Goal: Task Accomplishment & Management: Use online tool/utility

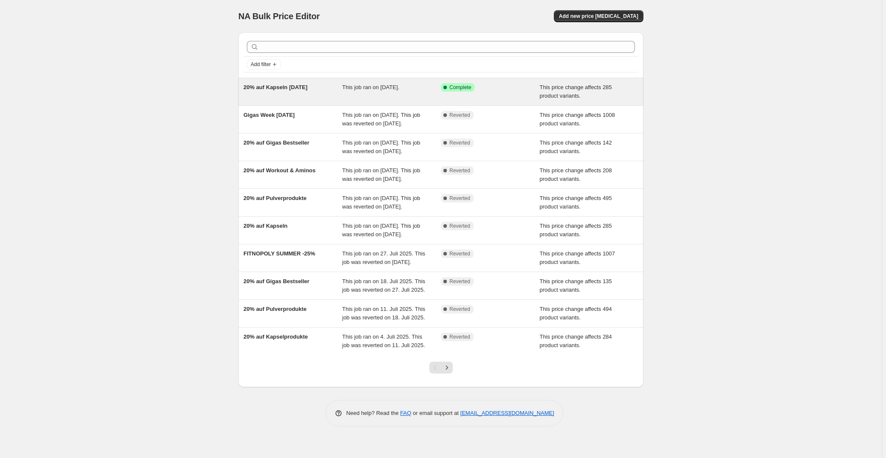
click at [290, 95] on div "20% auf Kapseln [DATE]" at bounding box center [292, 91] width 99 height 17
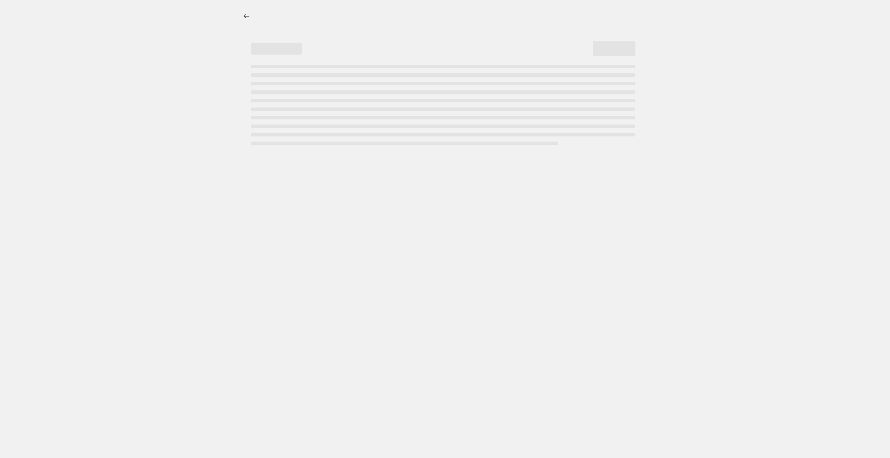
select select "pcap"
select select "no_change"
select select "not_equal"
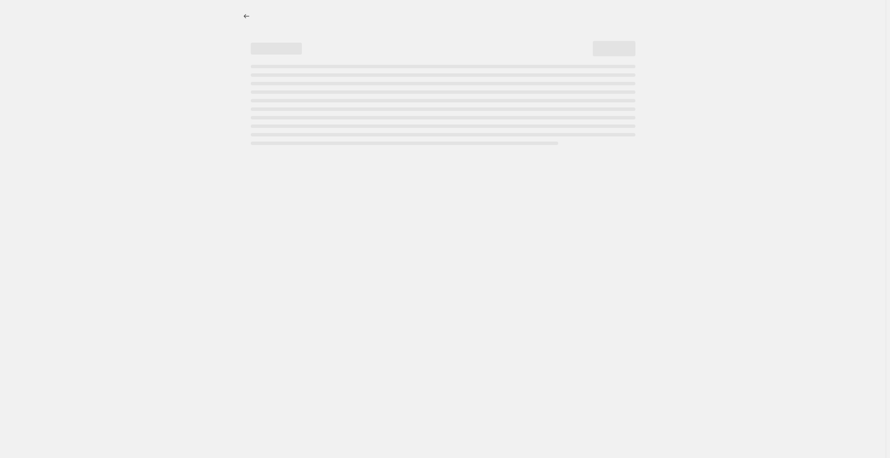
select select "not_equal"
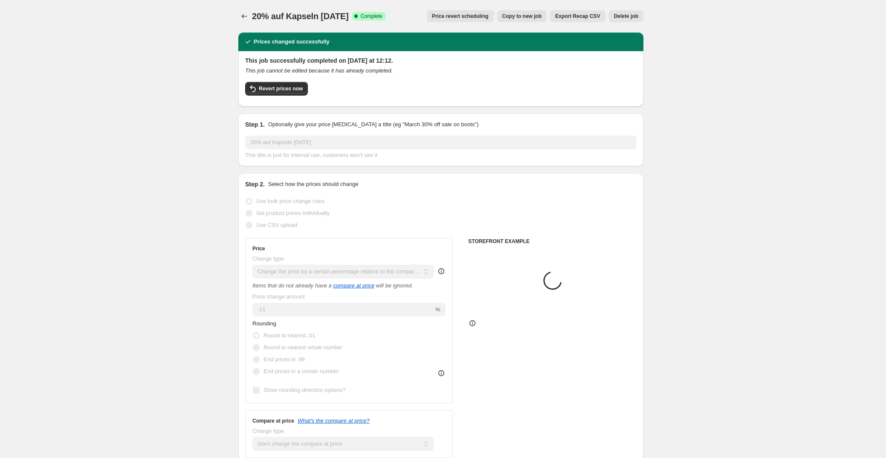
select select "collection"
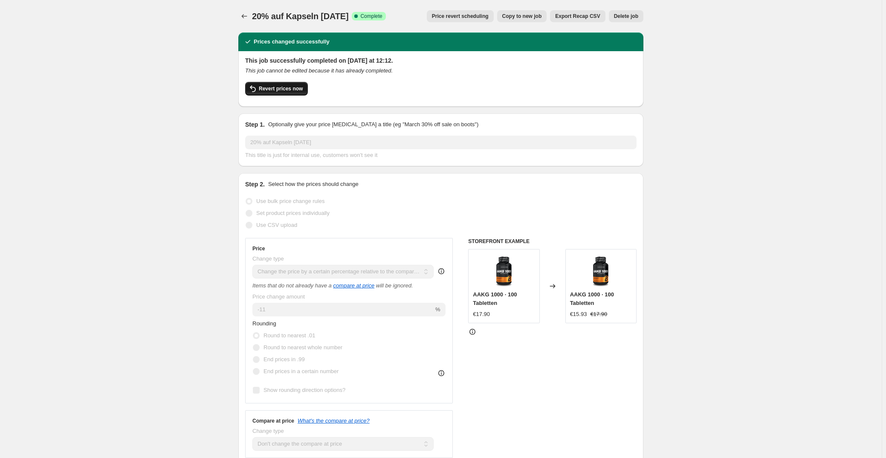
click at [281, 88] on span "Revert prices now" at bounding box center [281, 88] width 44 height 7
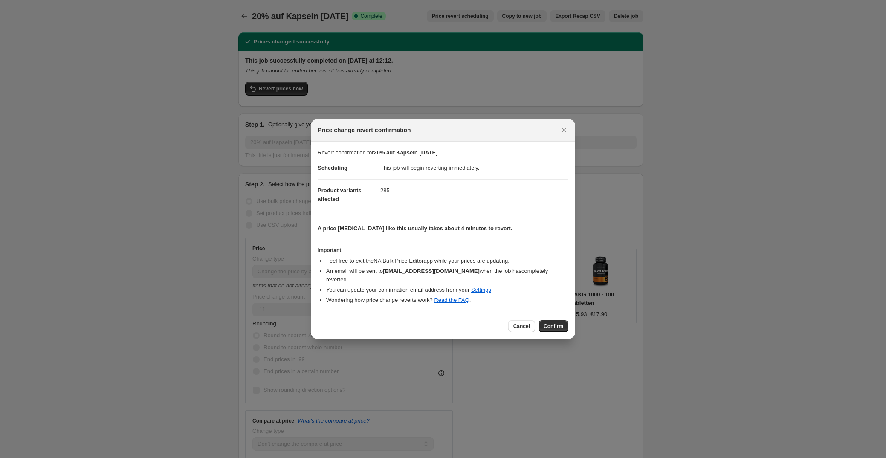
click at [553, 325] on button "Confirm" at bounding box center [553, 326] width 30 height 12
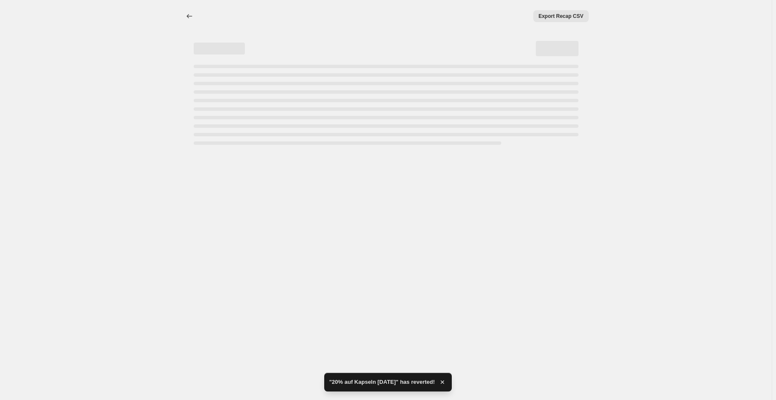
select select "pcap"
select select "no_change"
select select "collection"
select select "not_equal"
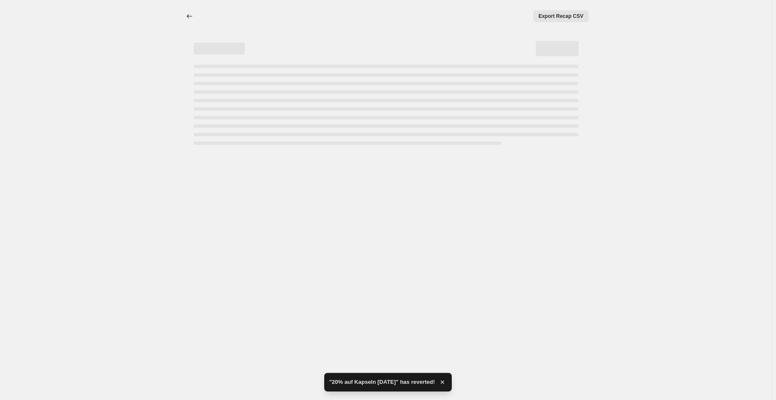
select select "collection"
select select "not_equal"
select select "collection"
select select "not_equal"
select select "collection"
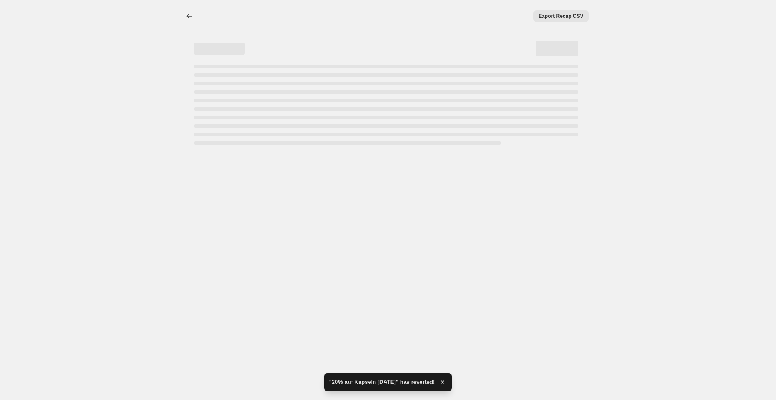
select select "not_equal"
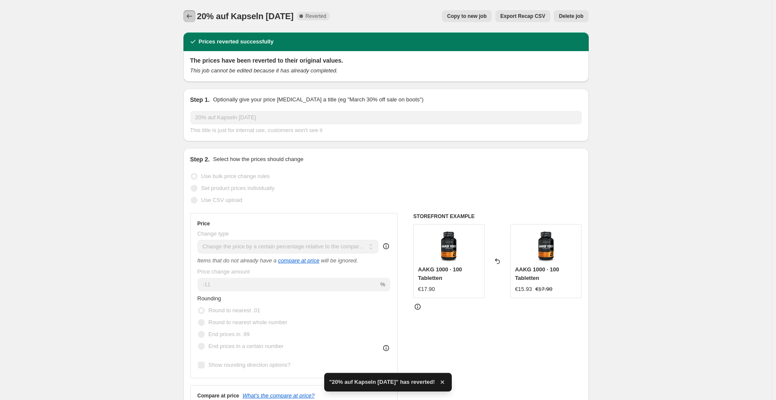
click at [189, 14] on icon "Price change jobs" at bounding box center [189, 16] width 9 height 9
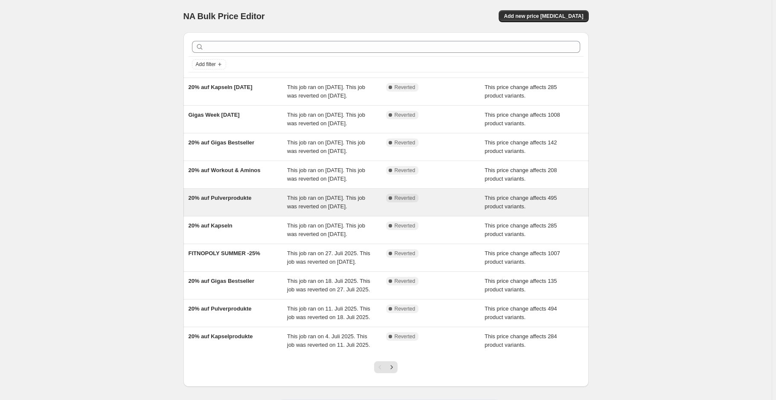
click at [256, 211] on div "20% auf Pulverprodukte" at bounding box center [237, 202] width 99 height 17
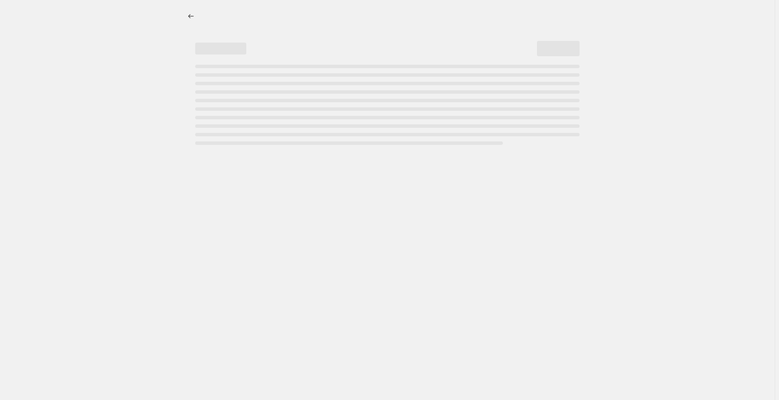
select select "pcap"
select select "no_change"
select select "collection"
select select "not_equal"
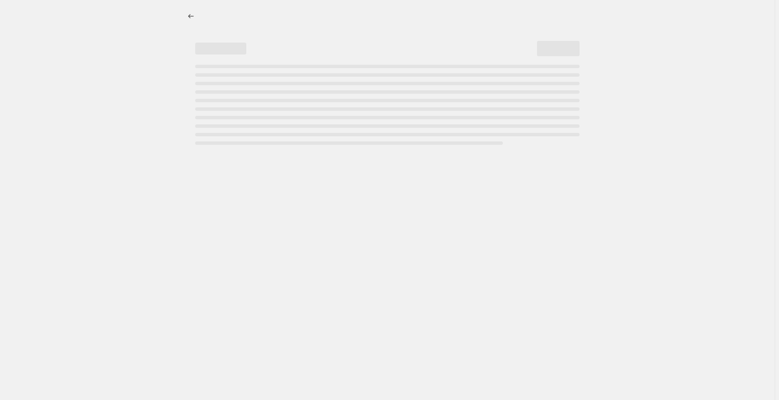
select select "collection"
select select "not_equal"
select select "collection"
select select "not_equal"
select select "collection"
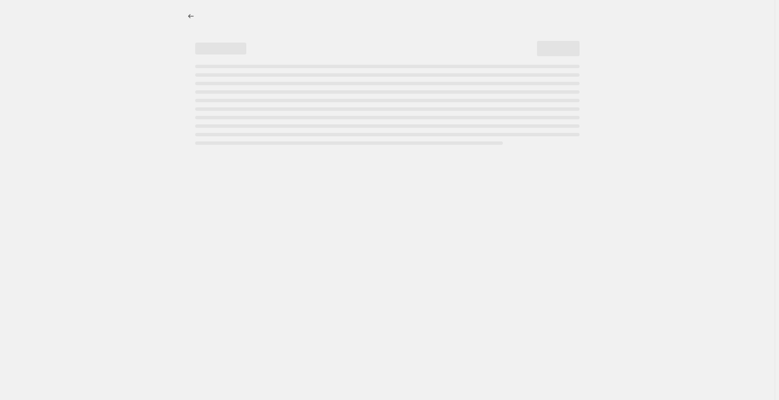
select select "not_equal"
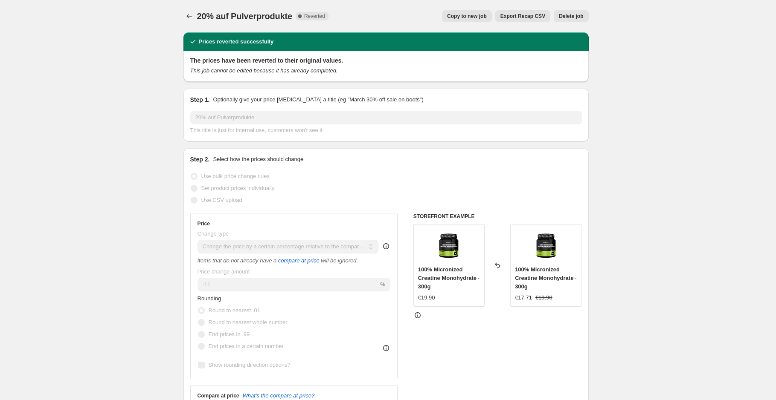
click at [461, 17] on span "Copy to new job" at bounding box center [467, 16] width 40 height 7
select select "pcap"
select select "no_change"
select select "collection"
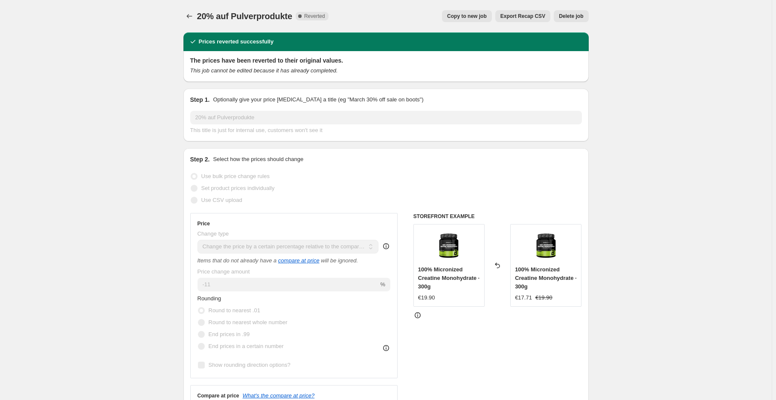
select select "not_equal"
select select "collection"
select select "not_equal"
select select "collection"
select select "not_equal"
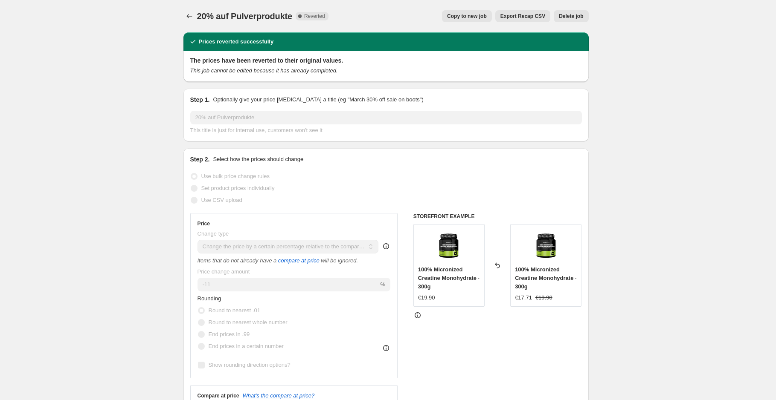
select select "collection"
select select "not_equal"
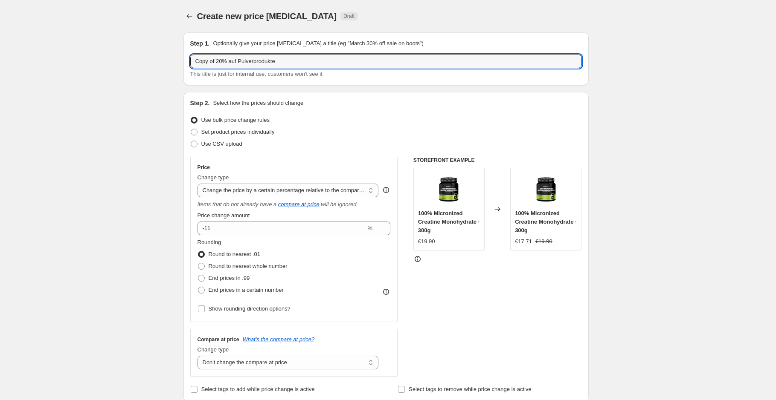
drag, startPoint x: 217, startPoint y: 62, endPoint x: 162, endPoint y: 66, distance: 55.1
type input "20% auf Pulverprodukte"
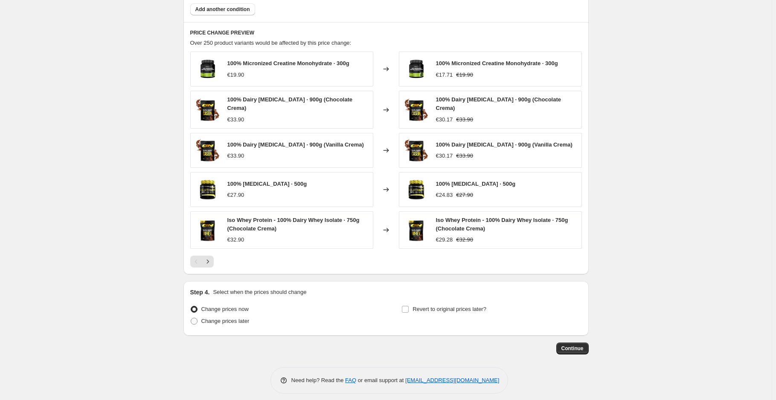
scroll to position [655, 0]
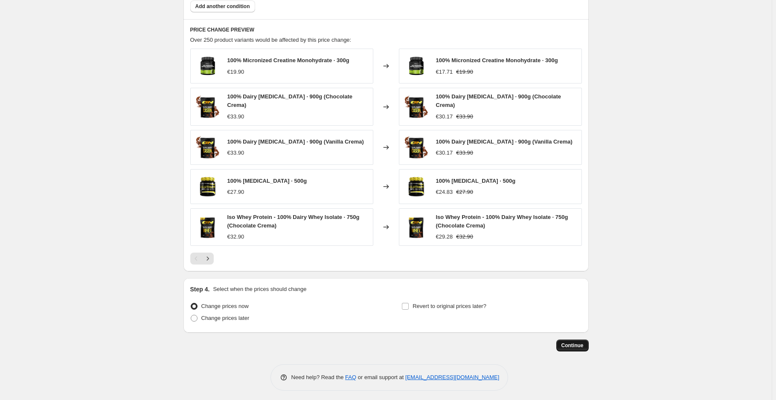
click at [568, 342] on span "Continue" at bounding box center [572, 345] width 22 height 7
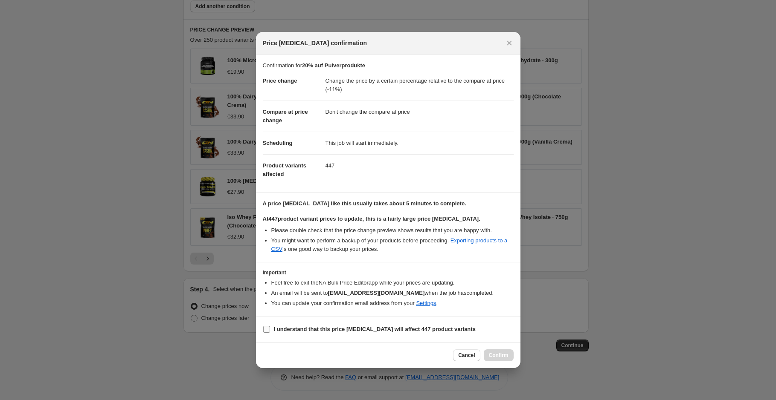
click at [312, 326] on b "I understand that this price [MEDICAL_DATA] will affect 447 product variants" at bounding box center [375, 329] width 202 height 6
click at [270, 326] on input "I understand that this price [MEDICAL_DATA] will affect 447 product variants" at bounding box center [266, 329] width 7 height 7
checkbox input "true"
click at [493, 353] on span "Confirm" at bounding box center [499, 355] width 20 height 7
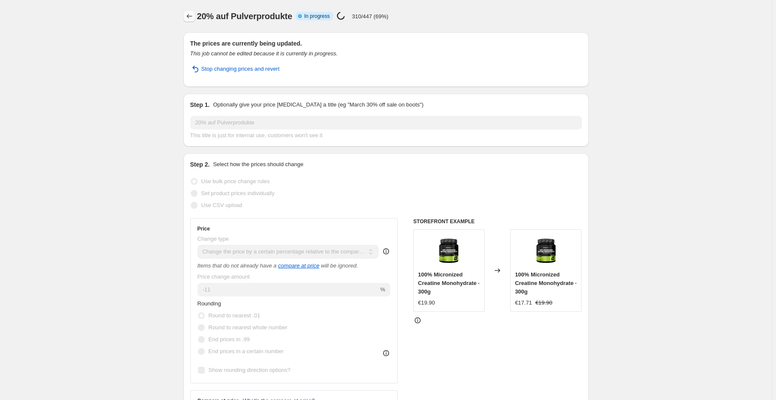
click at [193, 20] on icon "Price change jobs" at bounding box center [189, 16] width 9 height 9
